Goal: Information Seeking & Learning: Learn about a topic

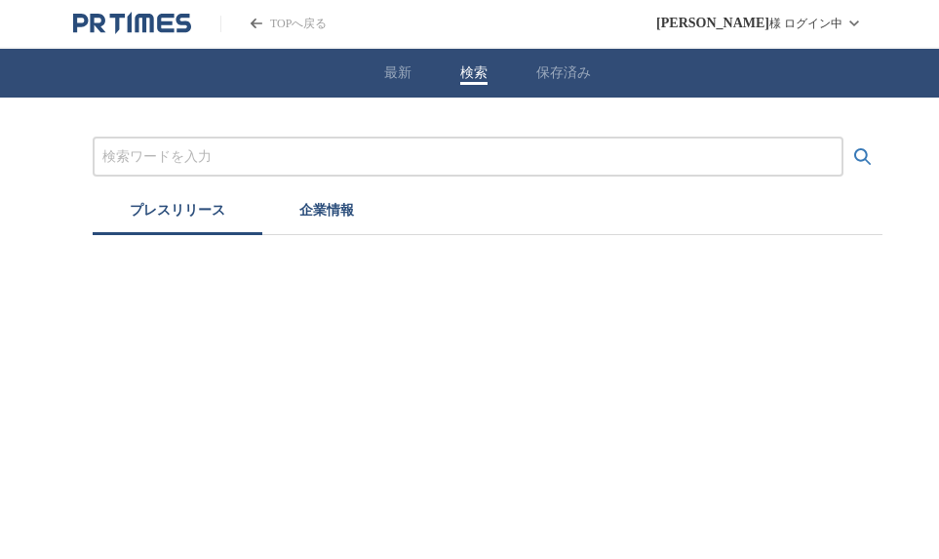
click at [481, 68] on button "検索" at bounding box center [473, 73] width 27 height 18
click at [381, 70] on div "最新 検索 保存済み" at bounding box center [487, 73] width 975 height 49
click at [328, 211] on button "企業情報" at bounding box center [326, 213] width 129 height 43
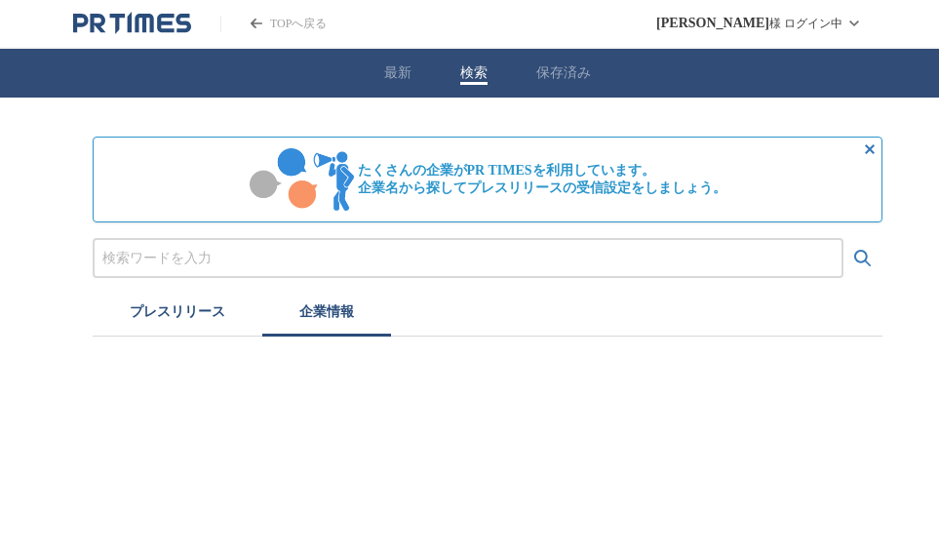
click at [172, 305] on button "プレスリリース" at bounding box center [178, 314] width 170 height 43
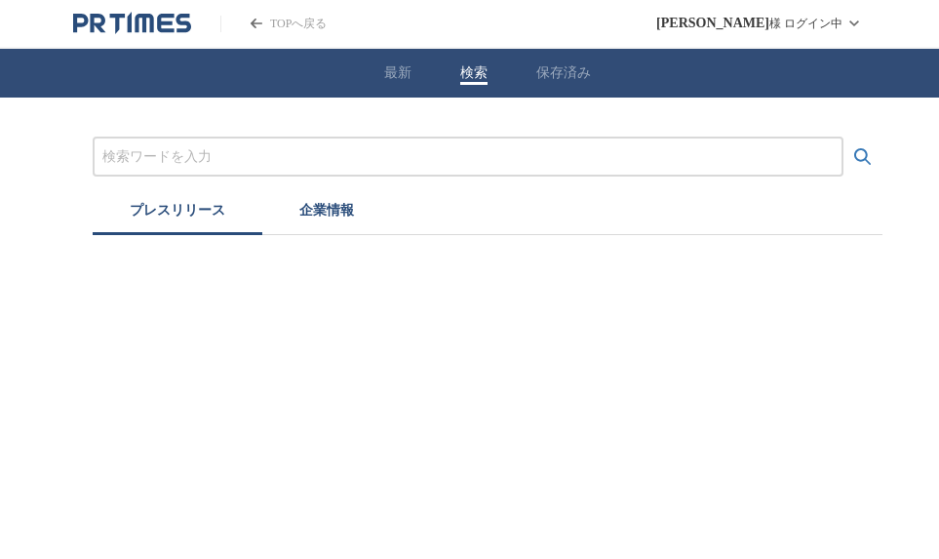
click at [331, 220] on button "企業情報" at bounding box center [326, 213] width 129 height 43
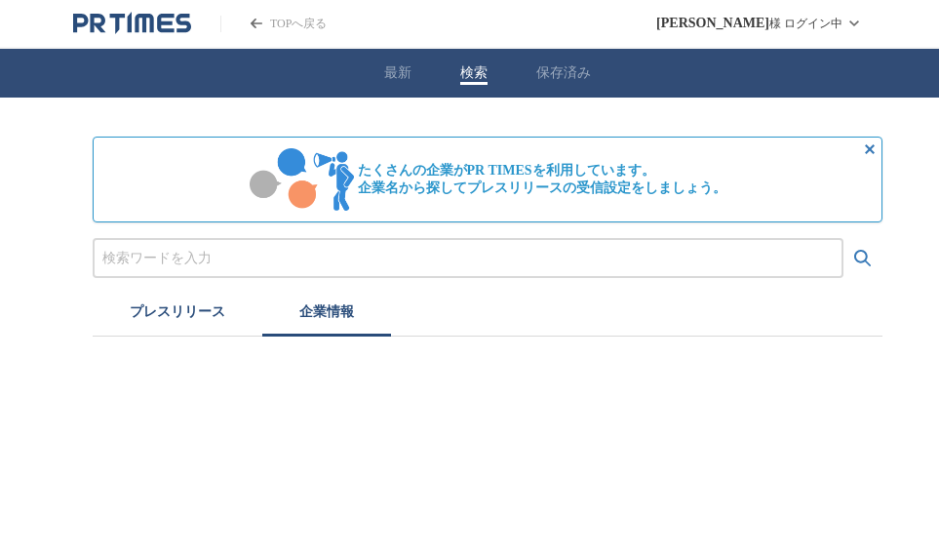
click at [160, 254] on input "プレスリリースおよび企業を検索する" at bounding box center [467, 258] width 731 height 21
paste input "株式会社HYBE JAPAN"
click at [864, 256] on icon "検索する" at bounding box center [862, 258] width 23 height 23
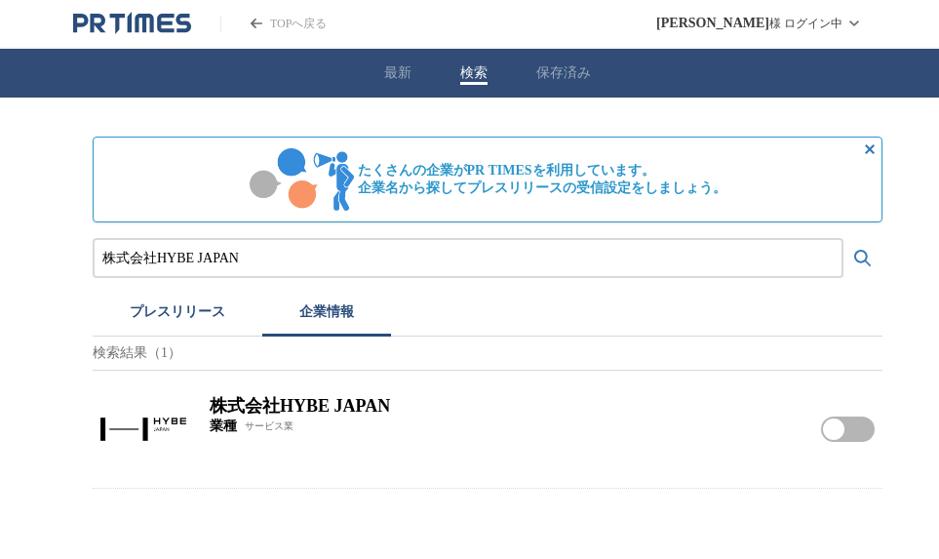
click at [185, 308] on button "プレスリリース" at bounding box center [178, 314] width 170 height 43
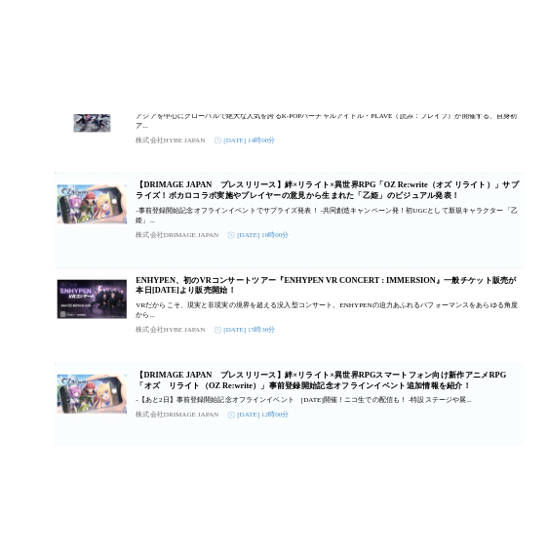
scroll to position [7751, 0]
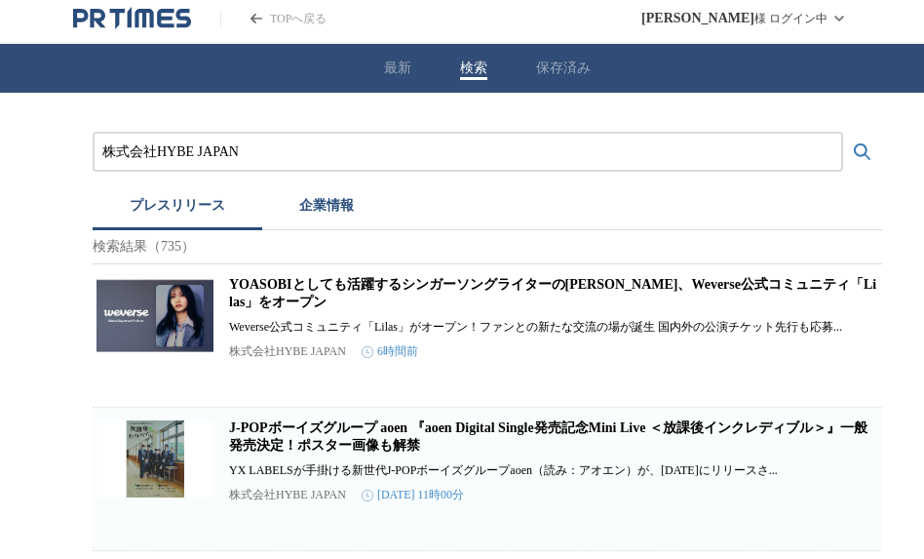
scroll to position [0, 0]
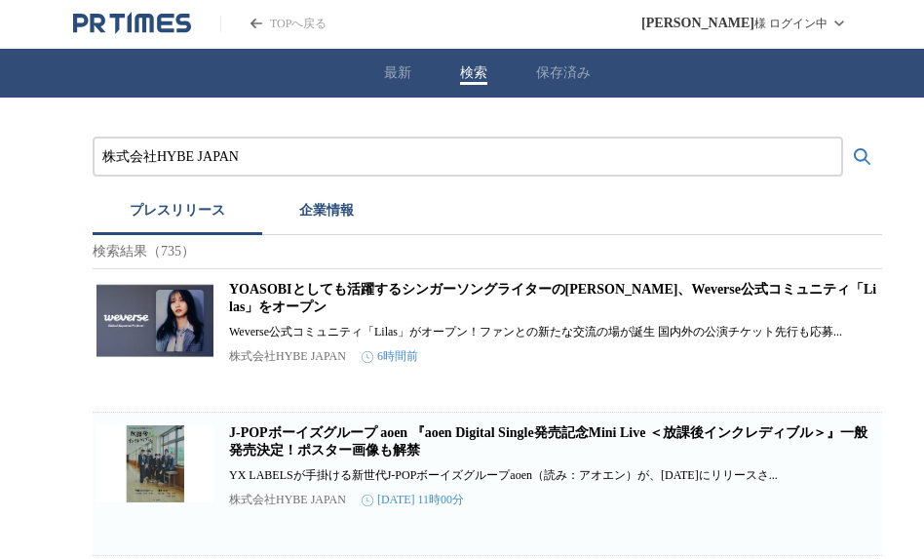
click at [298, 158] on input "株式会社HYBE JAPAN" at bounding box center [467, 156] width 731 height 21
drag, startPoint x: 342, startPoint y: 156, endPoint x: 23, endPoint y: 170, distance: 319.1
type input "fruits zipper"
click at [843, 137] on button "検索する" at bounding box center [862, 156] width 39 height 39
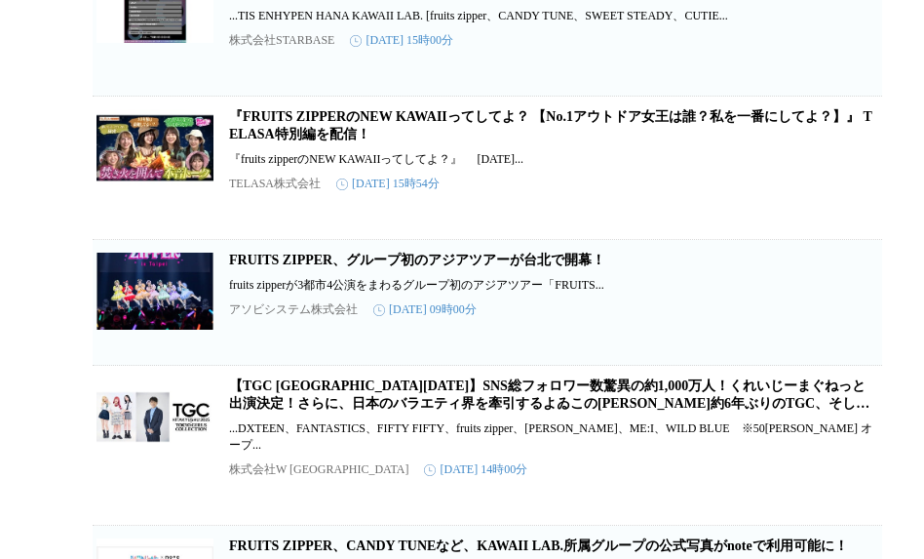
scroll to position [780, 0]
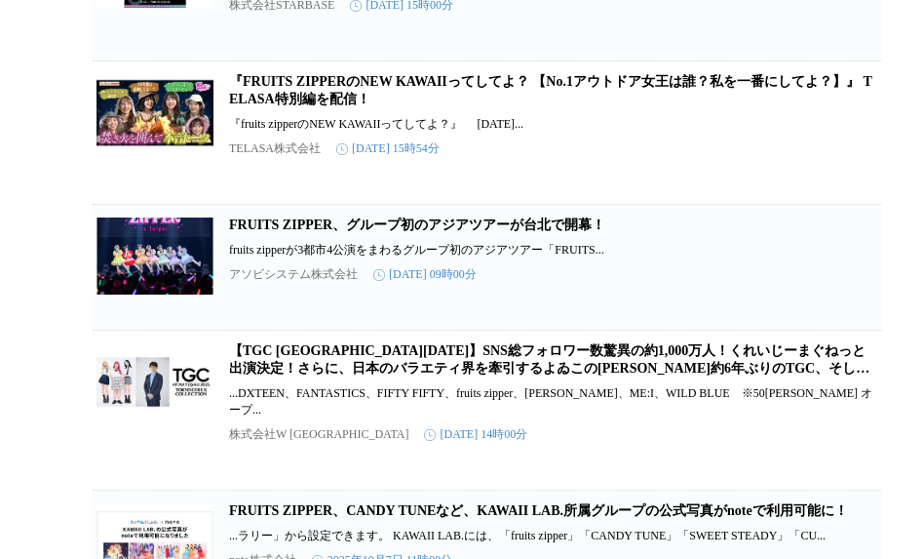
click at [413, 232] on link "FRUITS ZIPPER、グループ初のアジアツアーが台北で開幕！" at bounding box center [417, 224] width 376 height 15
